Goal: Ask a question

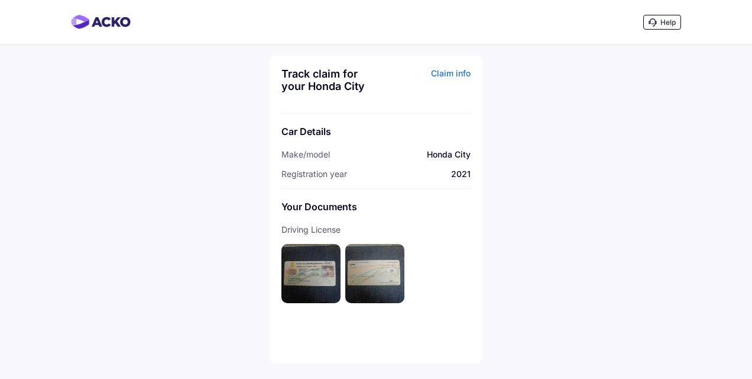
click at [660, 20] on div "Help" at bounding box center [663, 22] width 38 height 15
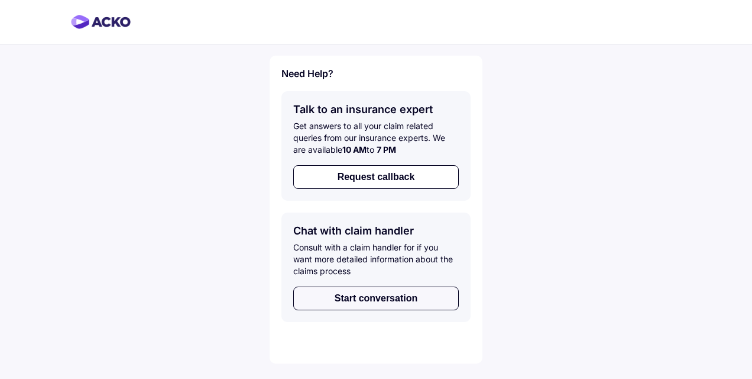
click at [382, 299] on button "Start conversation" at bounding box center [376, 298] width 166 height 24
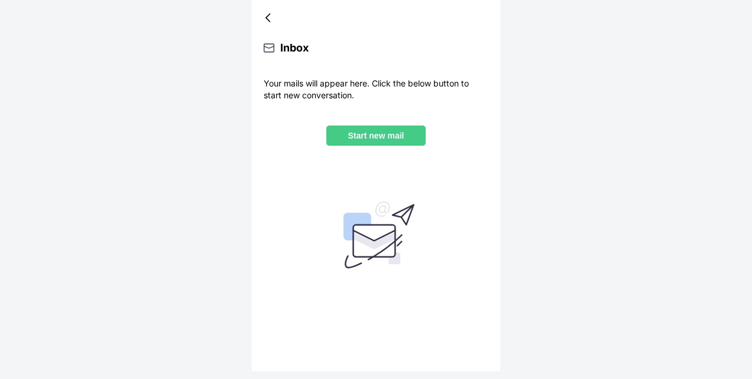
click at [359, 133] on p "Start new mail" at bounding box center [376, 135] width 80 height 9
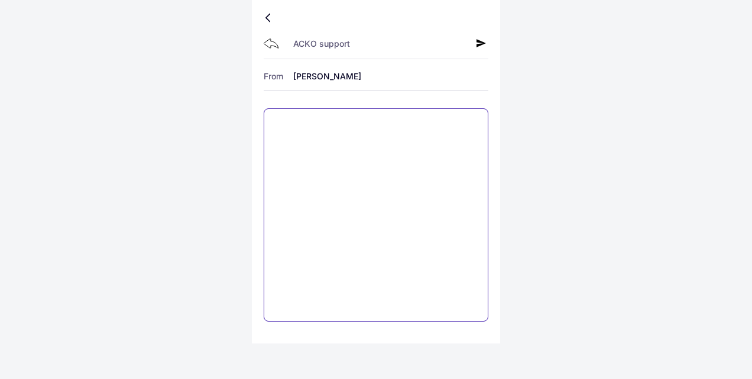
click at [419, 151] on textarea at bounding box center [376, 214] width 225 height 213
type textarea "**********"
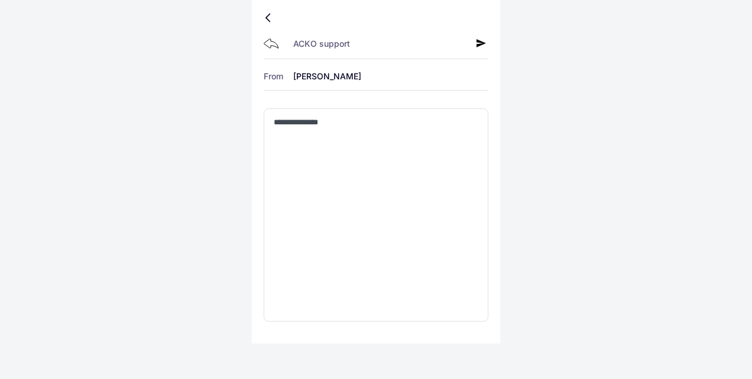
click at [480, 43] on icon at bounding box center [481, 42] width 9 height 9
